Goal: Task Accomplishment & Management: Use online tool/utility

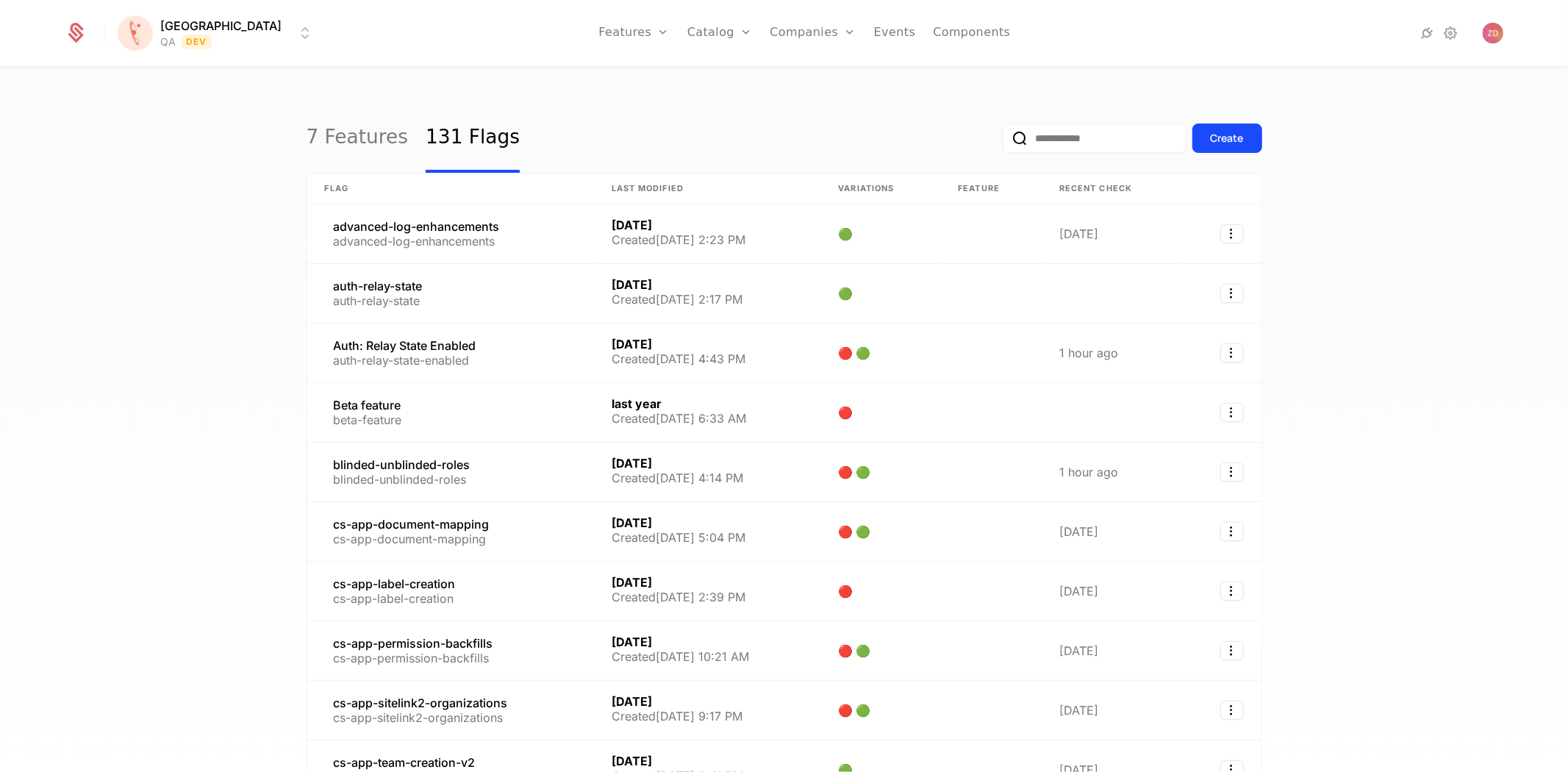
click at [1100, 141] on input "email" at bounding box center [1095, 138] width 184 height 29
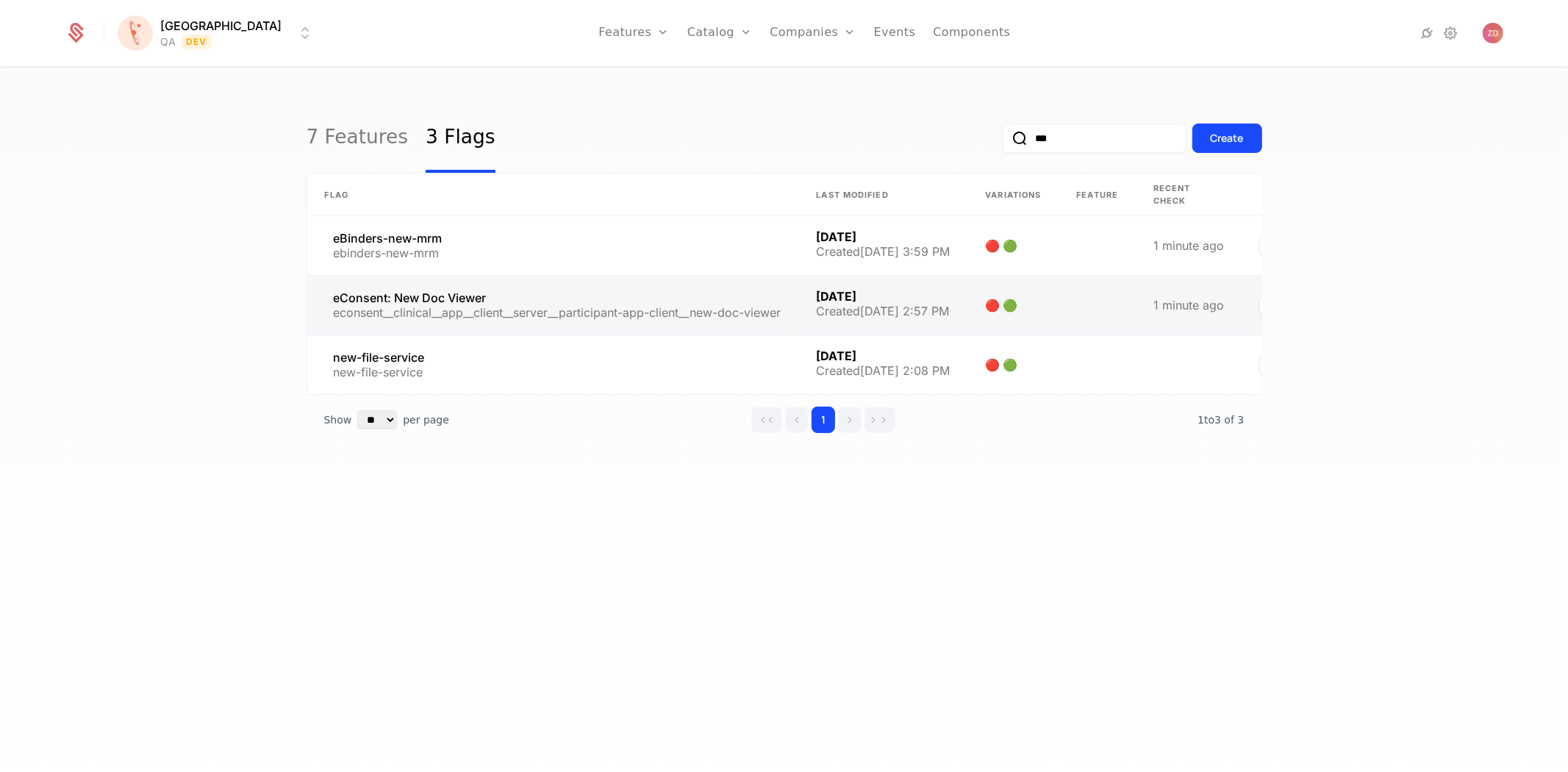
type input "***"
click at [577, 314] on link at bounding box center [553, 305] width 492 height 59
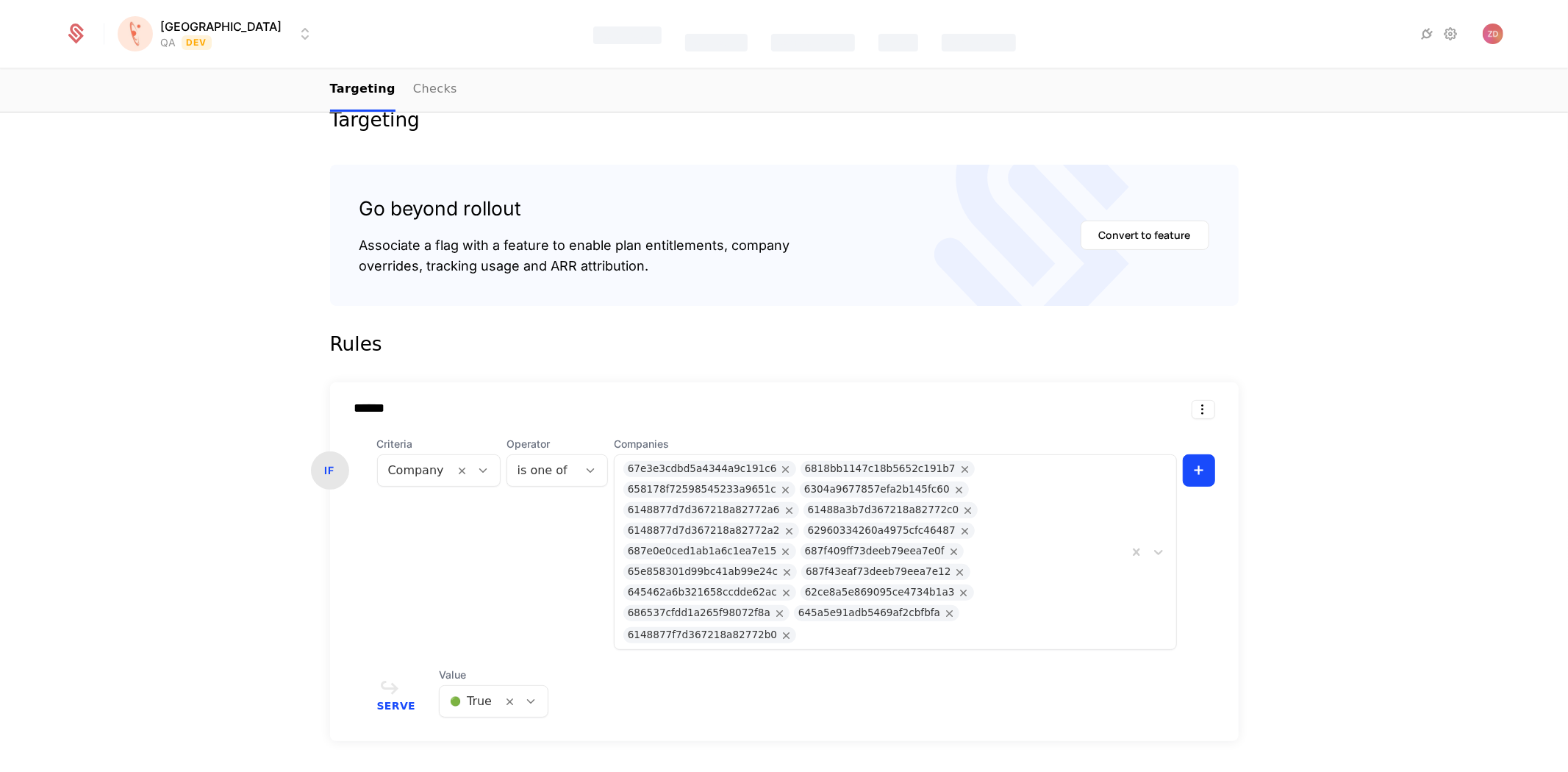
scroll to position [245, 0]
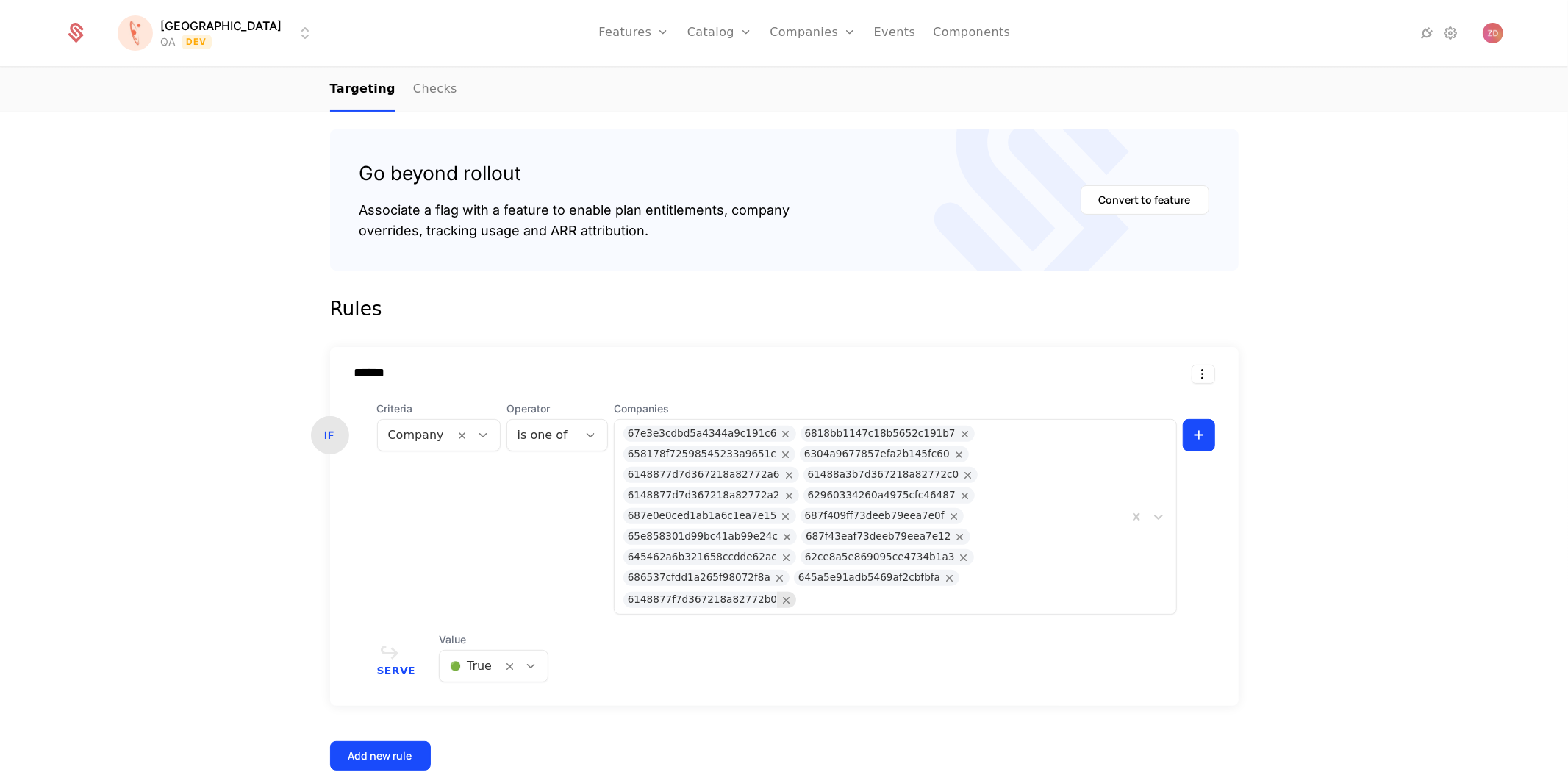
click at [793, 593] on icon "Remove 6148877f7d367218a82772b0" at bounding box center [787, 600] width 14 height 14
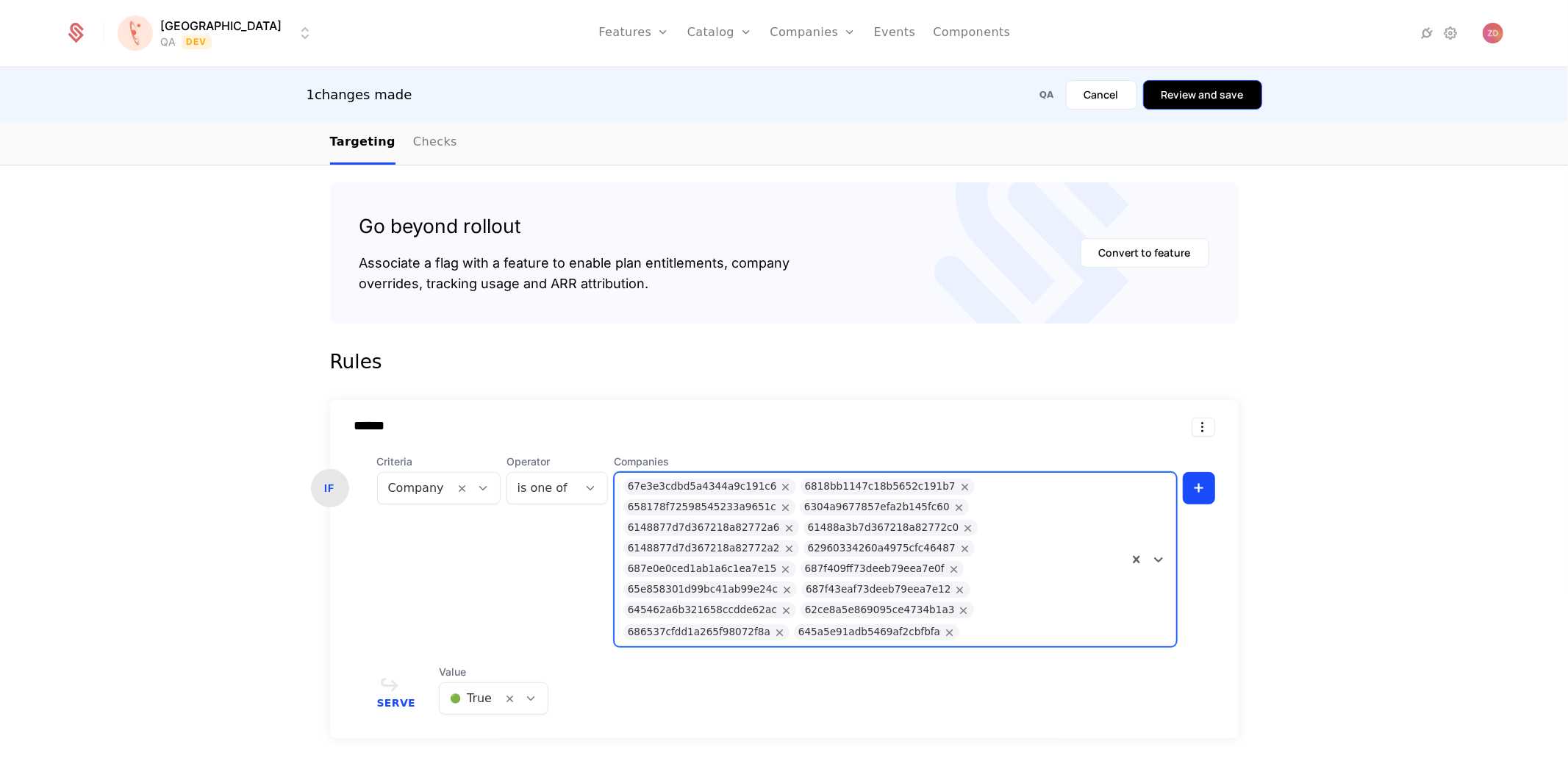
click at [1199, 92] on button "Review and save" at bounding box center [1202, 94] width 119 height 29
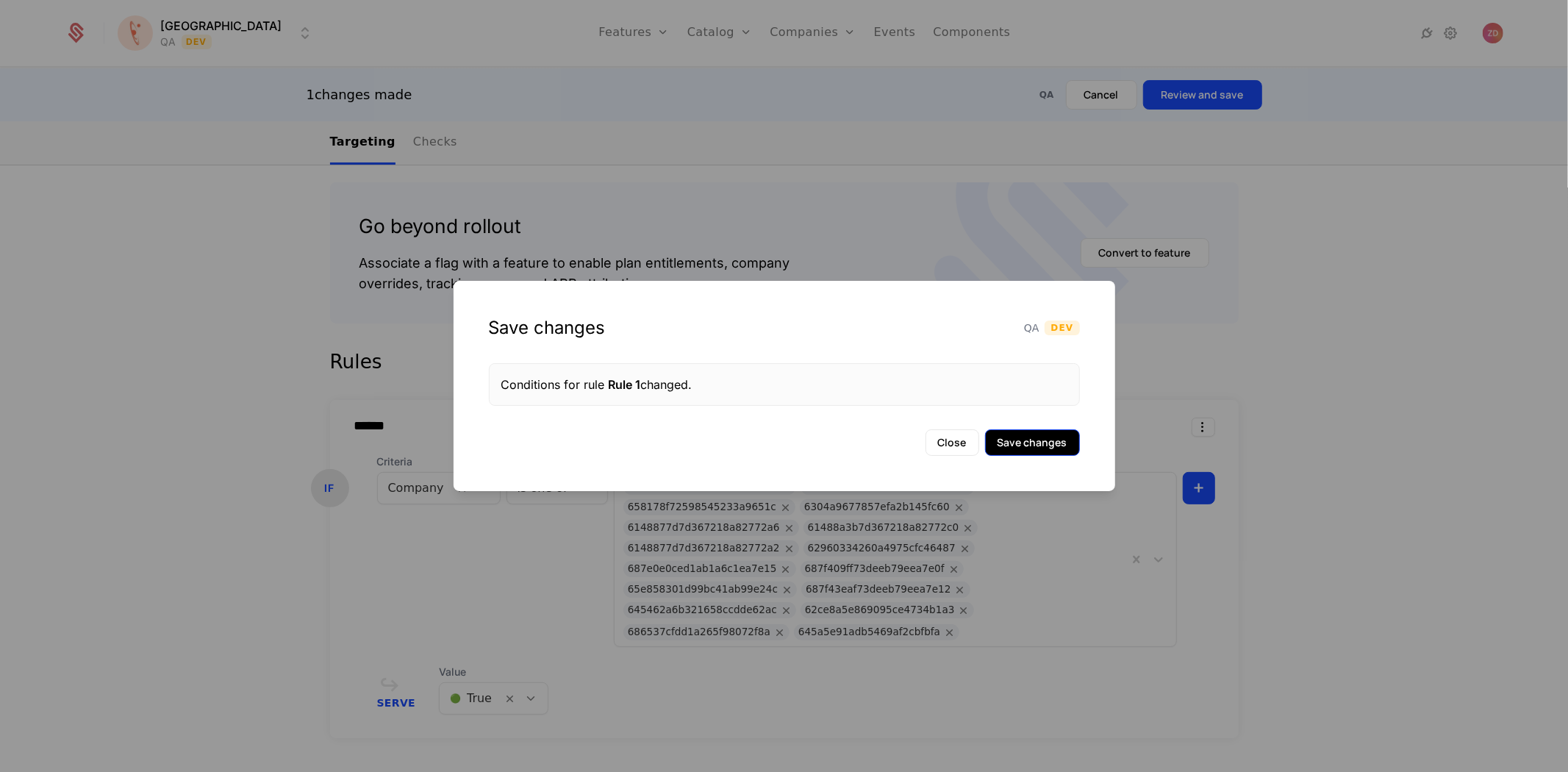
click at [1031, 442] on button "Save changes" at bounding box center [1033, 442] width 95 height 26
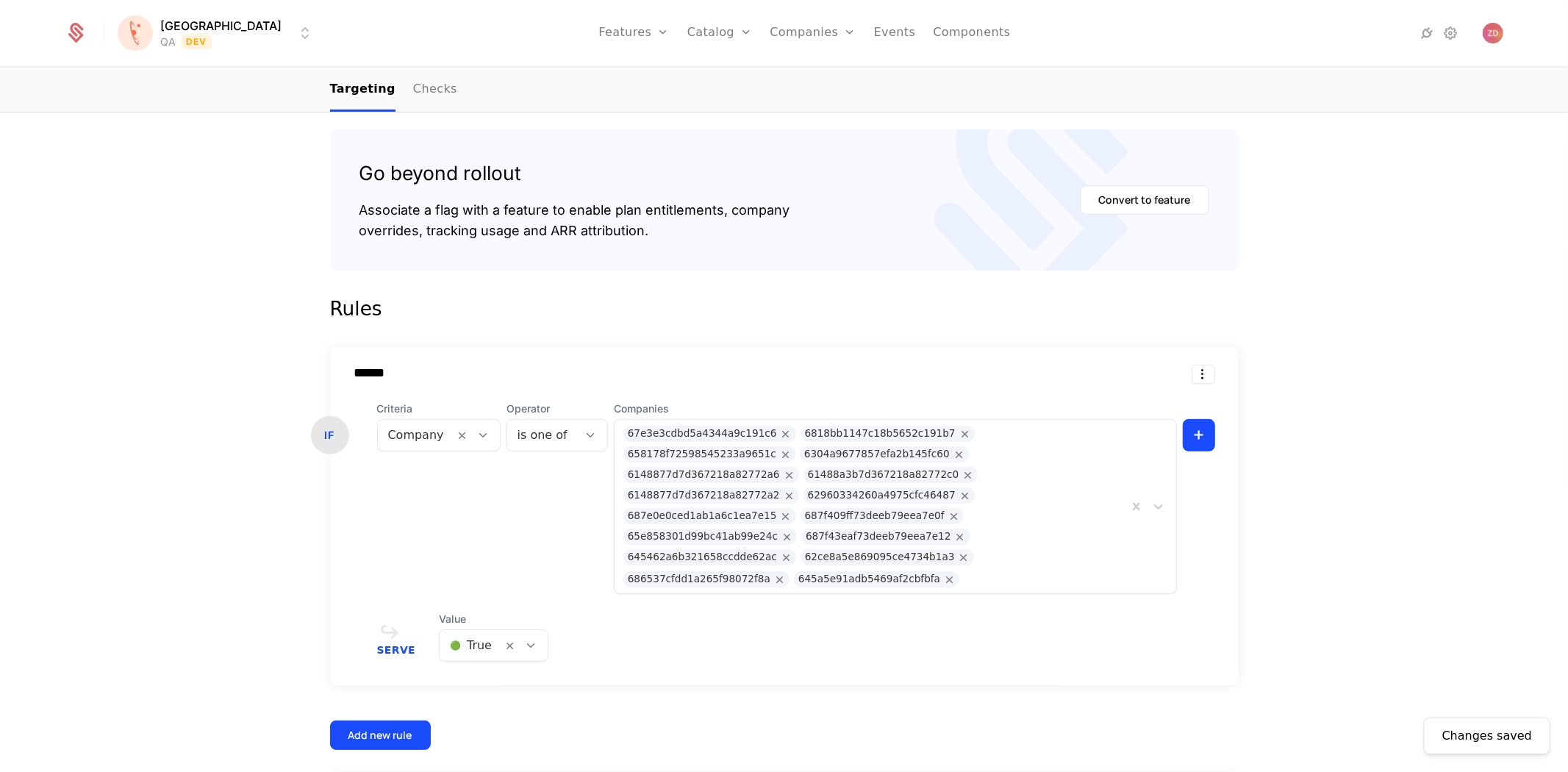
click at [966, 567] on div at bounding box center [1042, 577] width 152 height 20
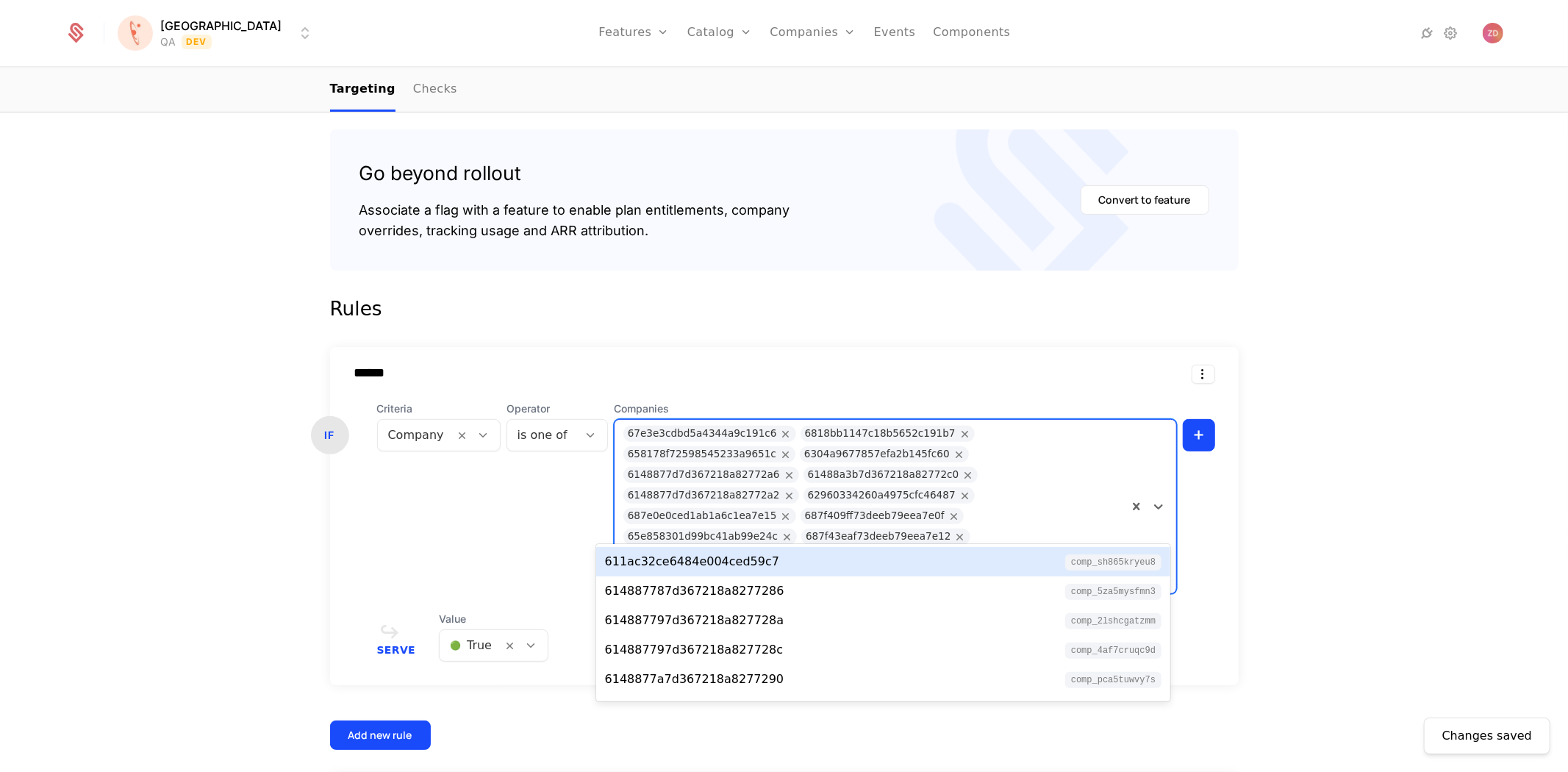
paste input "**********"
type input "**********"
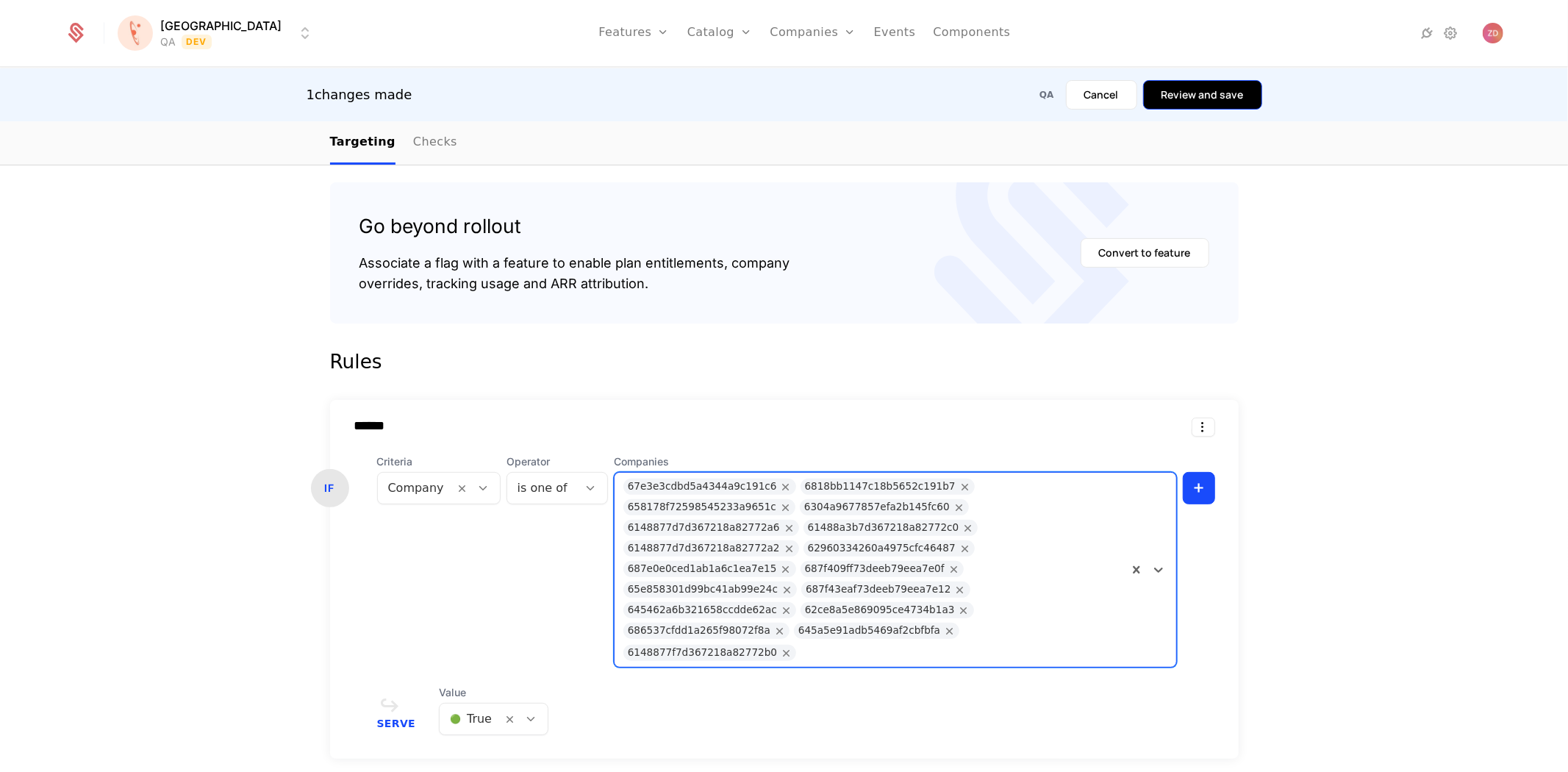
click at [1193, 81] on button "Review and save" at bounding box center [1202, 94] width 119 height 29
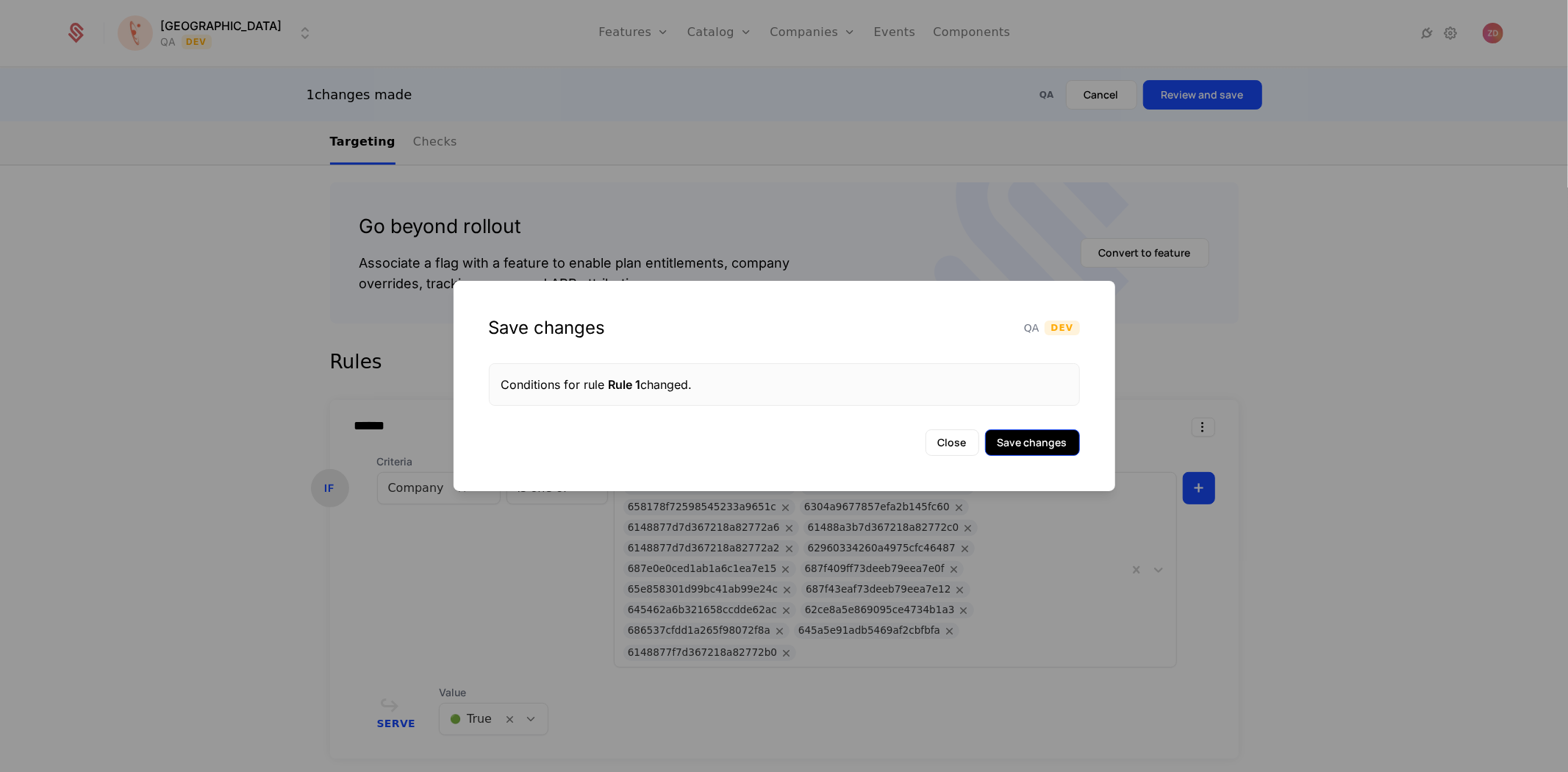
click at [1018, 443] on button "Save changes" at bounding box center [1033, 442] width 95 height 26
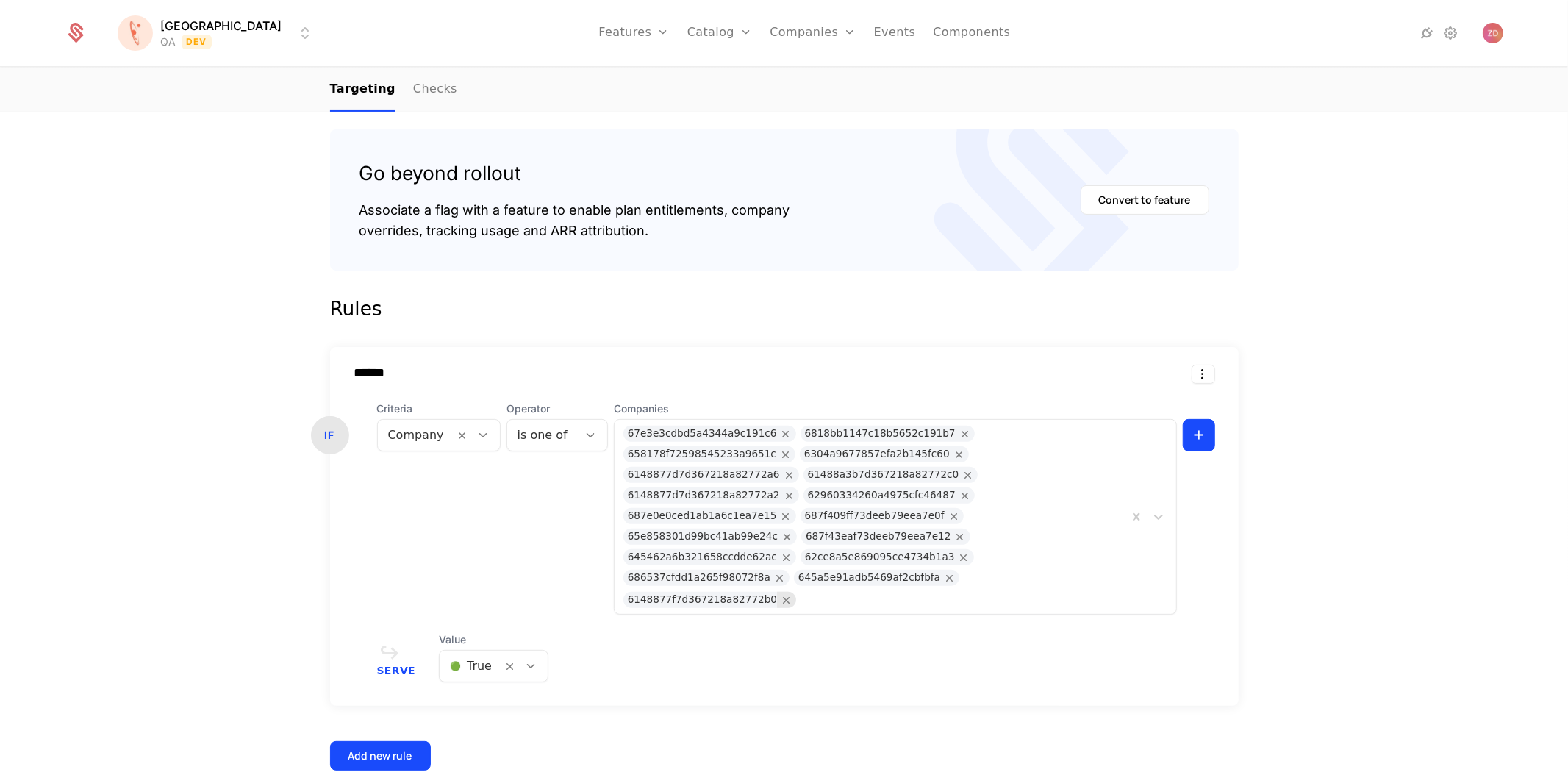
click at [793, 593] on icon "Remove 6148877f7d367218a82772b0" at bounding box center [787, 600] width 14 height 14
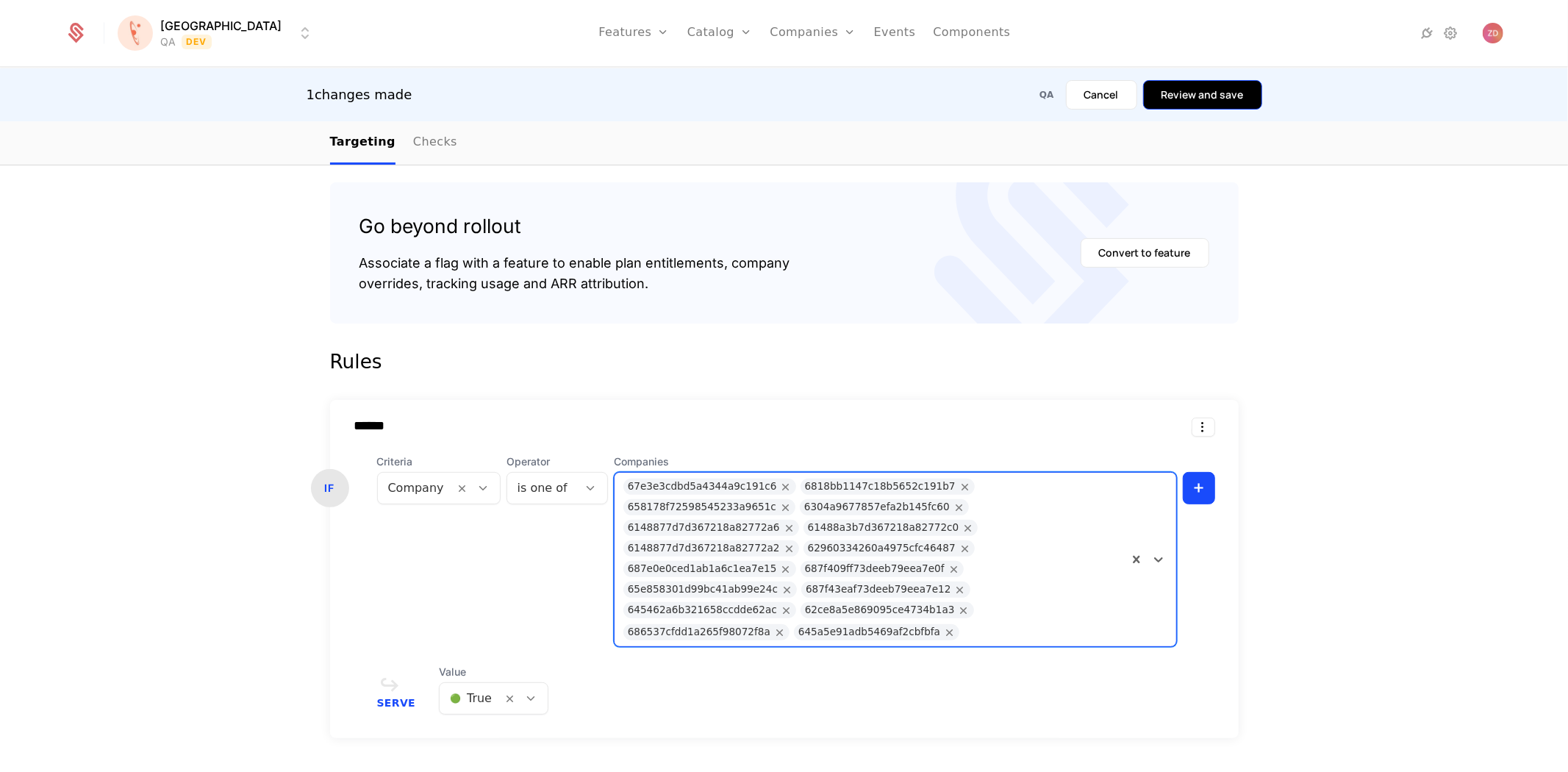
click at [1208, 106] on button "Review and save" at bounding box center [1202, 94] width 119 height 29
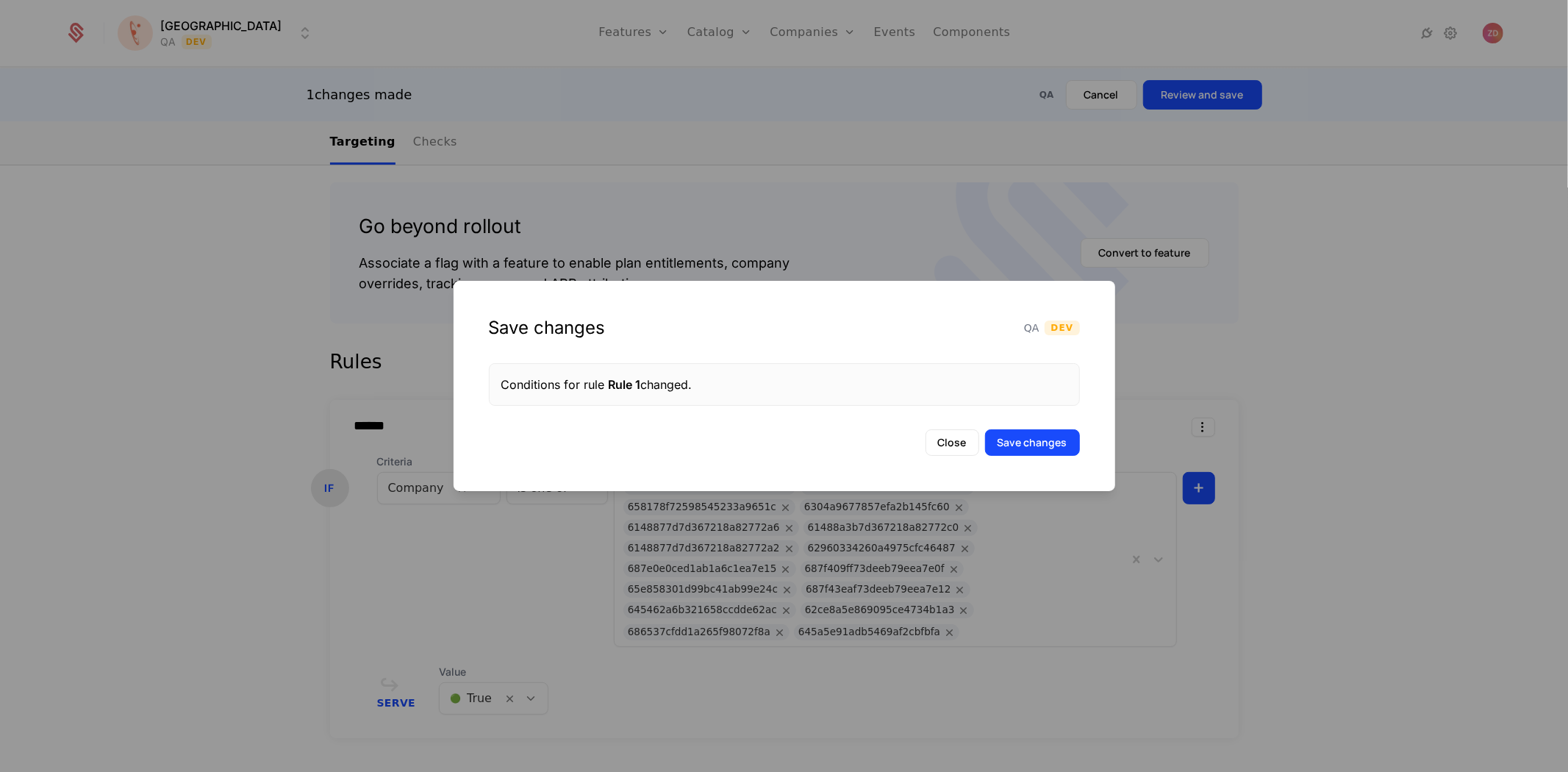
click at [784, 383] on div "Conditions for rule Rule 1 changed." at bounding box center [784, 384] width 566 height 17
click at [1031, 440] on button "Save changes" at bounding box center [1033, 442] width 95 height 26
